Goal: Transaction & Acquisition: Obtain resource

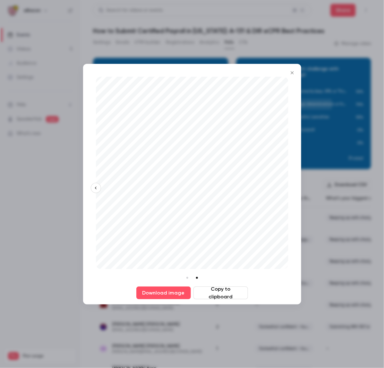
click at [296, 74] on icon "Close" at bounding box center [293, 72] width 8 height 5
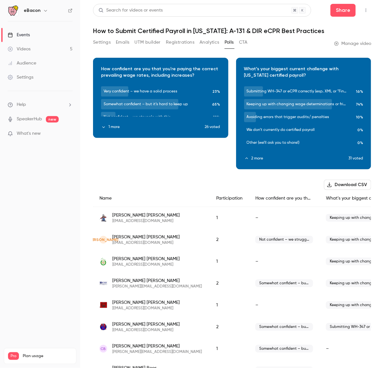
click at [190, 42] on button "Registrations" at bounding box center [180, 42] width 29 height 10
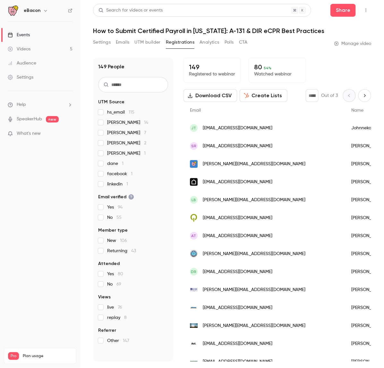
click at [150, 43] on button "UTM builder" at bounding box center [148, 42] width 26 height 10
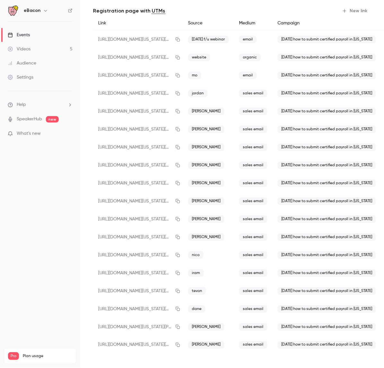
scroll to position [58, 0]
click at [178, 325] on icon "button" at bounding box center [177, 327] width 5 height 4
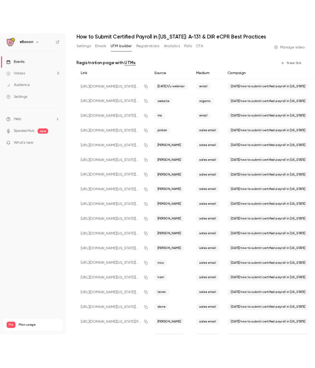
scroll to position [0, 0]
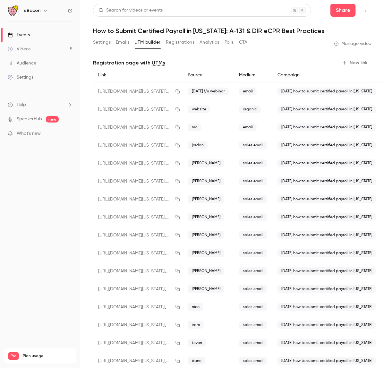
click at [181, 42] on button "Registrations" at bounding box center [180, 42] width 29 height 10
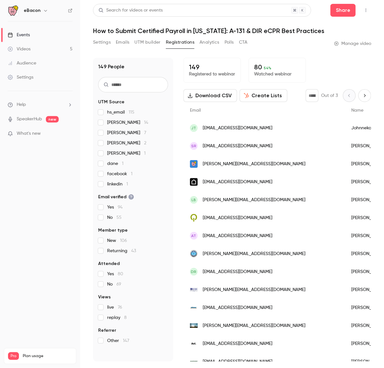
click at [117, 123] on span "mike b 14" at bounding box center [127, 122] width 41 height 6
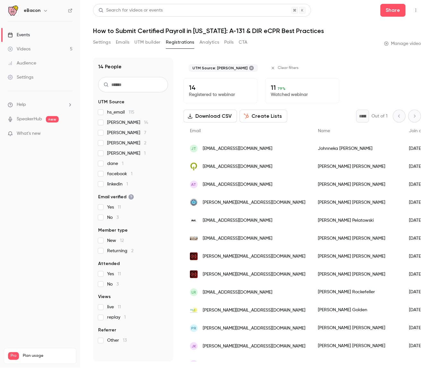
click at [261, 357] on div "bc stackhouseelectric.brooklyn@gmail.com" at bounding box center [248, 364] width 128 height 18
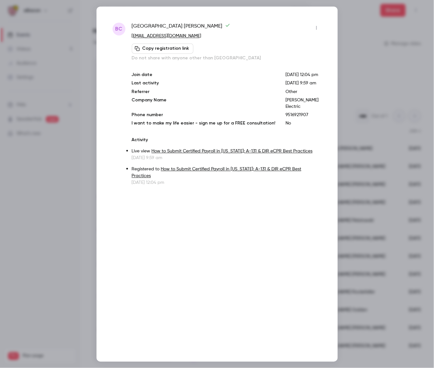
click at [326, 22] on div "bc brooklyn coomer stackhouseelectric.brooklyn@gmail.com Copy registration link…" at bounding box center [217, 183] width 241 height 355
click at [355, 23] on div at bounding box center [217, 184] width 434 height 368
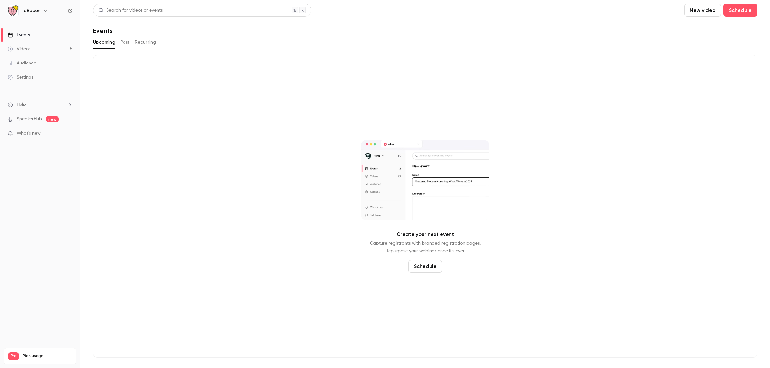
click at [45, 34] on link "Events" at bounding box center [40, 35] width 80 height 14
click at [129, 42] on button "Past" at bounding box center [124, 42] width 9 height 10
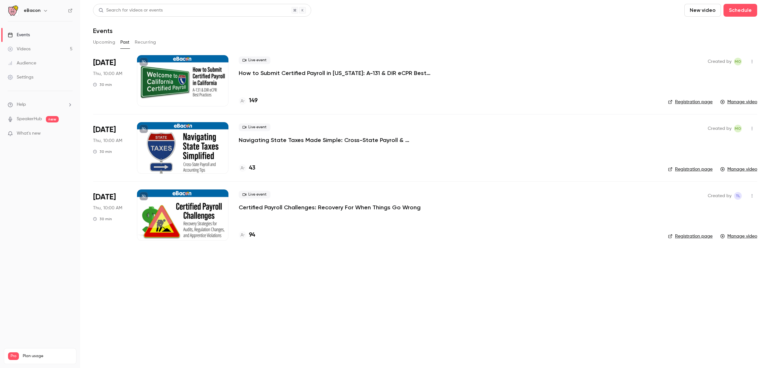
click at [344, 74] on p "How to Submit Certified Payroll in California: A-131 & DIR eCPR Best Practices" at bounding box center [335, 73] width 193 height 8
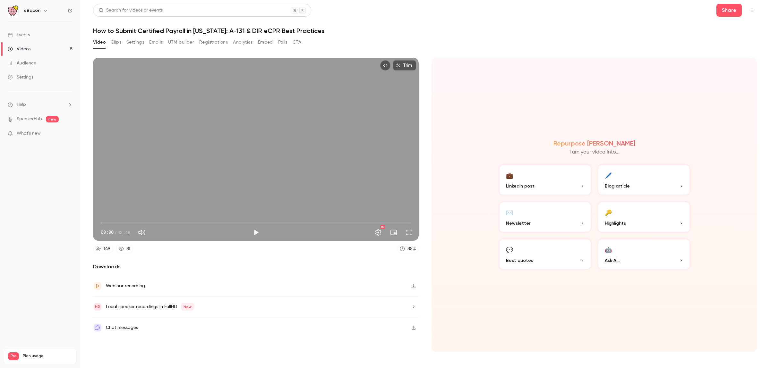
click at [222, 42] on button "Registrations" at bounding box center [213, 42] width 29 height 10
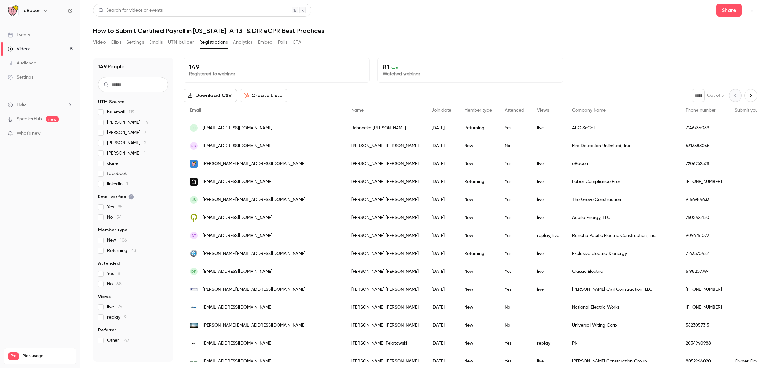
click at [113, 123] on span "mike b 14" at bounding box center [127, 122] width 41 height 6
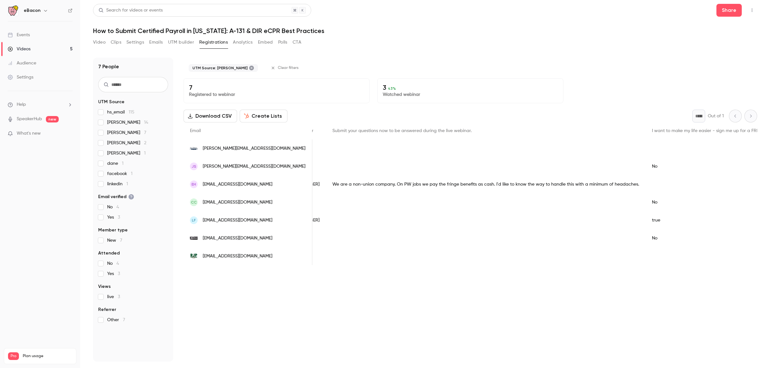
scroll to position [0, 450]
drag, startPoint x: 549, startPoint y: 262, endPoint x: 494, endPoint y: 262, distance: 55.8
click at [494, 262] on div "csherman@rjpframing.com Cheryl Sherman 2025/07/31 New No - RJP Framing, Inc 916…" at bounding box center [395, 256] width 1325 height 18
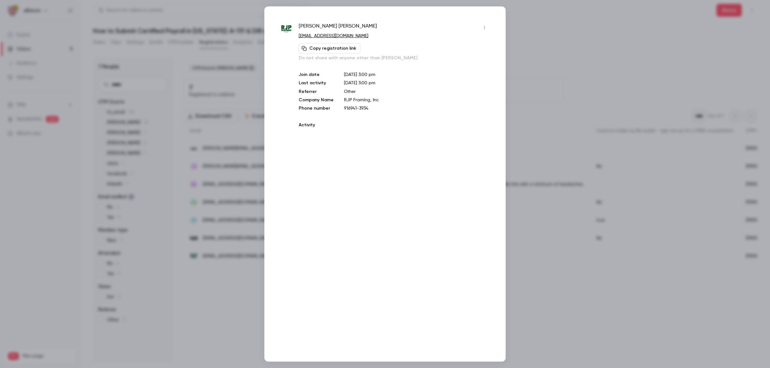
click at [517, 267] on div at bounding box center [385, 184] width 770 height 368
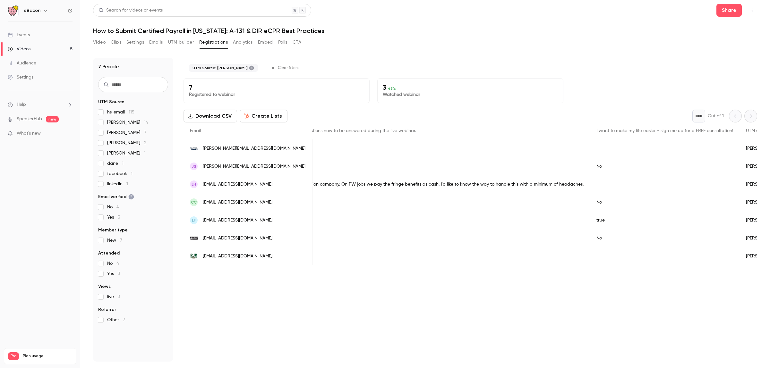
scroll to position [0, 443]
click at [597, 218] on div "true" at bounding box center [672, 221] width 150 height 18
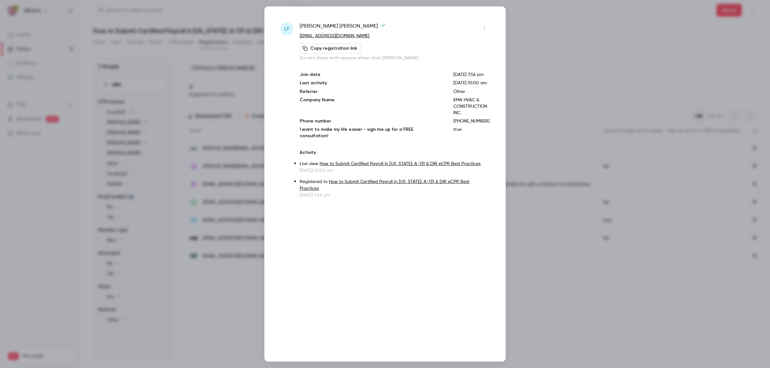
drag, startPoint x: 557, startPoint y: 27, endPoint x: 554, endPoint y: 32, distance: 5.8
click at [557, 35] on div at bounding box center [385, 184] width 770 height 368
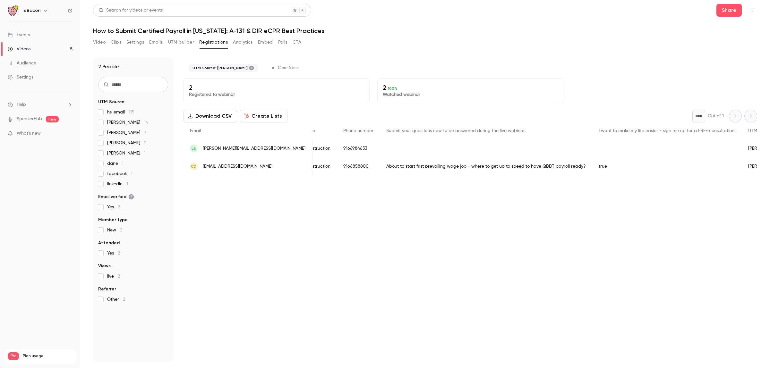
scroll to position [0, 250]
click at [622, 22] on header "Search for videos or events Share How to Submit Certified Payroll in California…" at bounding box center [425, 19] width 664 height 31
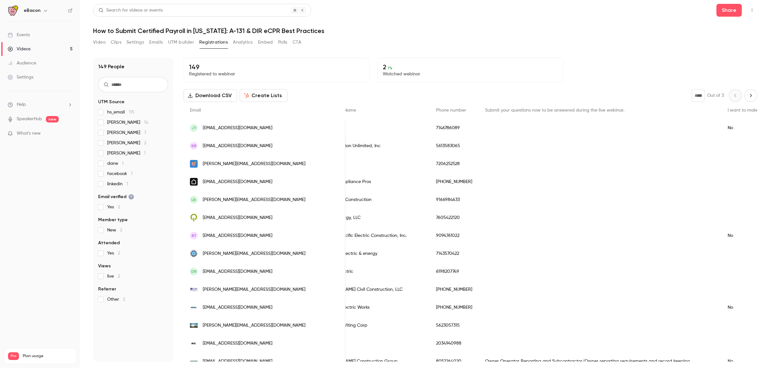
click at [100, 157] on div "hs_email 115 mike b 14 isabelle 7 gary 2 brent 1 dane 1 facebook 1 linkedin 1" at bounding box center [133, 148] width 70 height 78
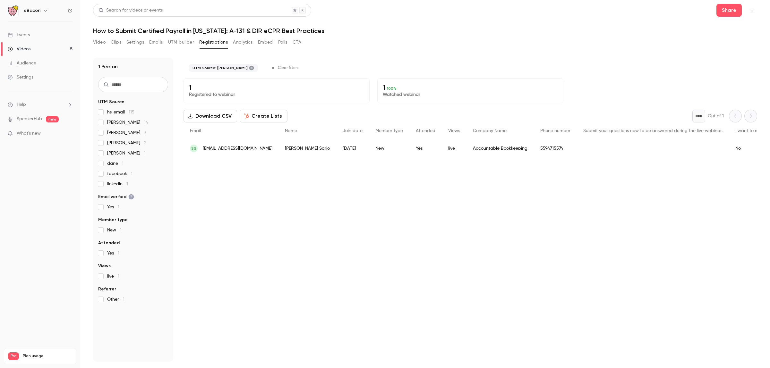
scroll to position [0, 0]
click at [100, 45] on button "Video" at bounding box center [99, 42] width 13 height 10
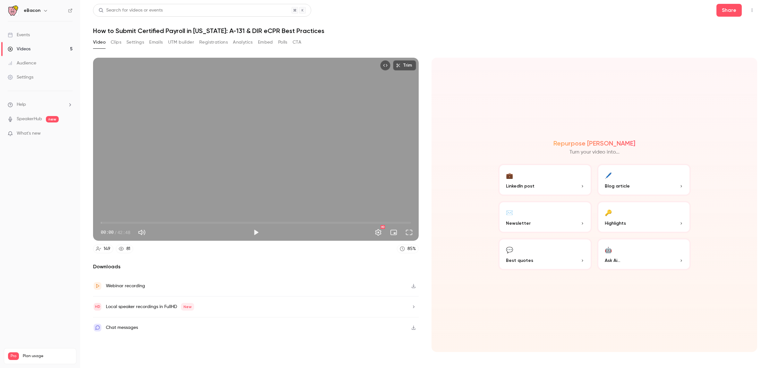
click at [179, 334] on div "Chat messages" at bounding box center [256, 328] width 326 height 21
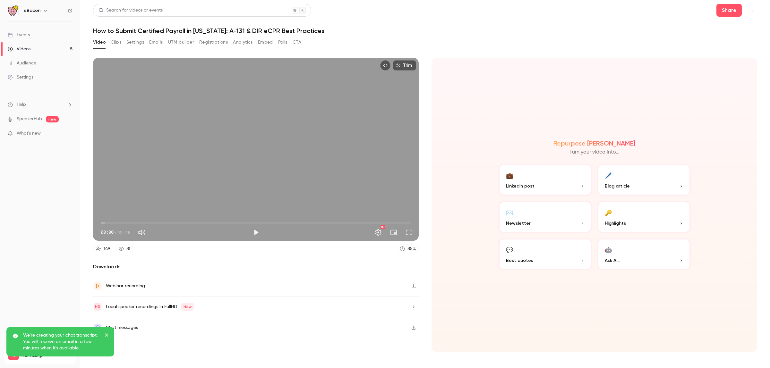
click at [84, 344] on p "We're creating your chat transcript. You will receive an email in a few minutes…" at bounding box center [61, 342] width 77 height 19
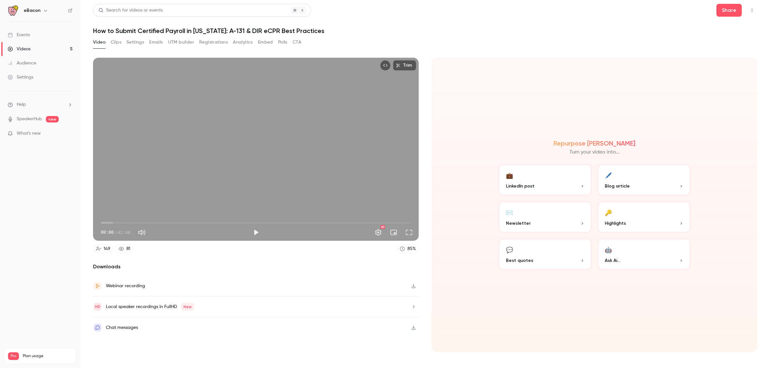
click at [413, 330] on icon "button" at bounding box center [414, 328] width 4 height 4
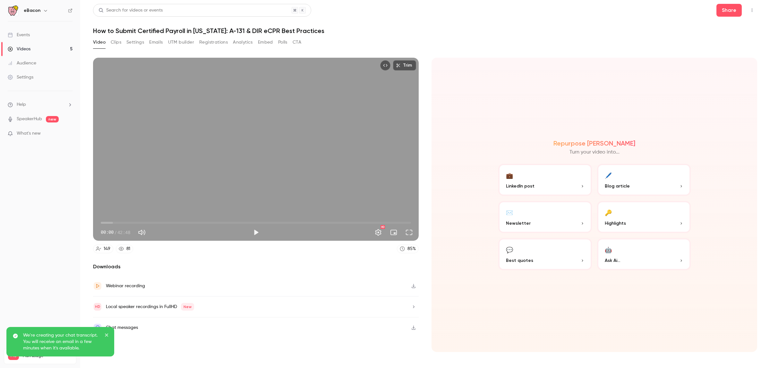
click at [87, 340] on p "We're creating your chat transcript. You will receive an email in a few minutes…" at bounding box center [61, 342] width 77 height 19
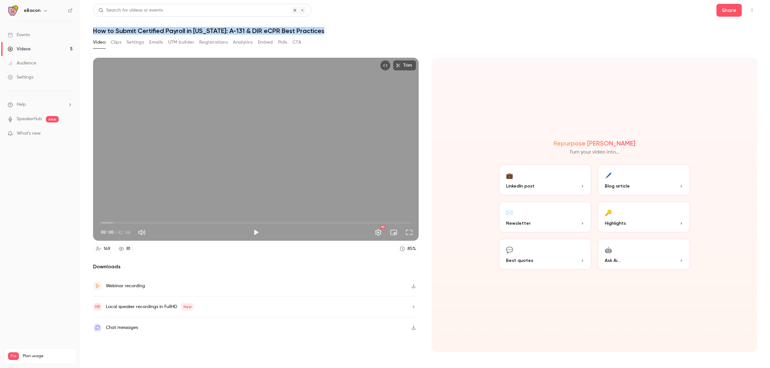
drag, startPoint x: 342, startPoint y: 32, endPoint x: 92, endPoint y: 31, distance: 250.0
click at [92, 31] on main "Search for videos or events Share How to Submit Certified Payroll in California…" at bounding box center [425, 184] width 690 height 368
copy h1 "How to Submit Certified Payroll in California: A-131 & DIR eCPR Best Practices"
click at [224, 42] on button "Registrations" at bounding box center [213, 42] width 29 height 10
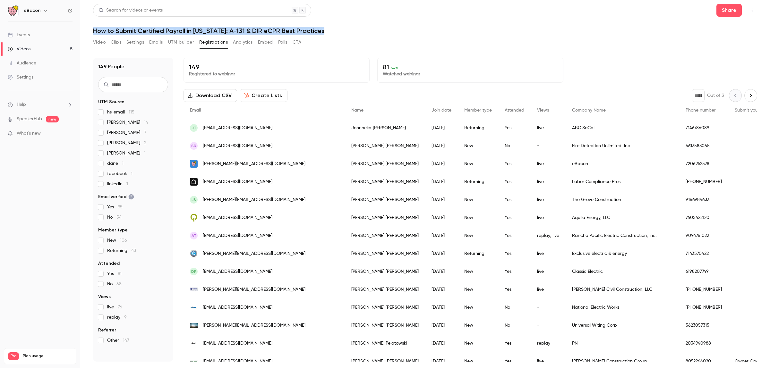
click at [224, 96] on button "Download CSV" at bounding box center [211, 95] width 54 height 13
